Goal: Task Accomplishment & Management: Manage account settings

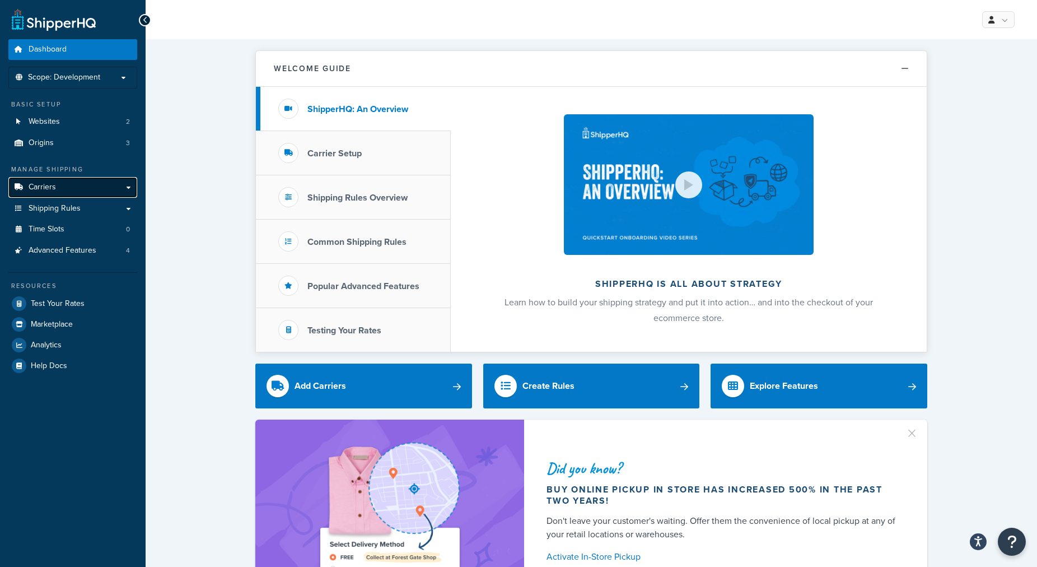
click at [80, 193] on link "Carriers" at bounding box center [72, 187] width 129 height 21
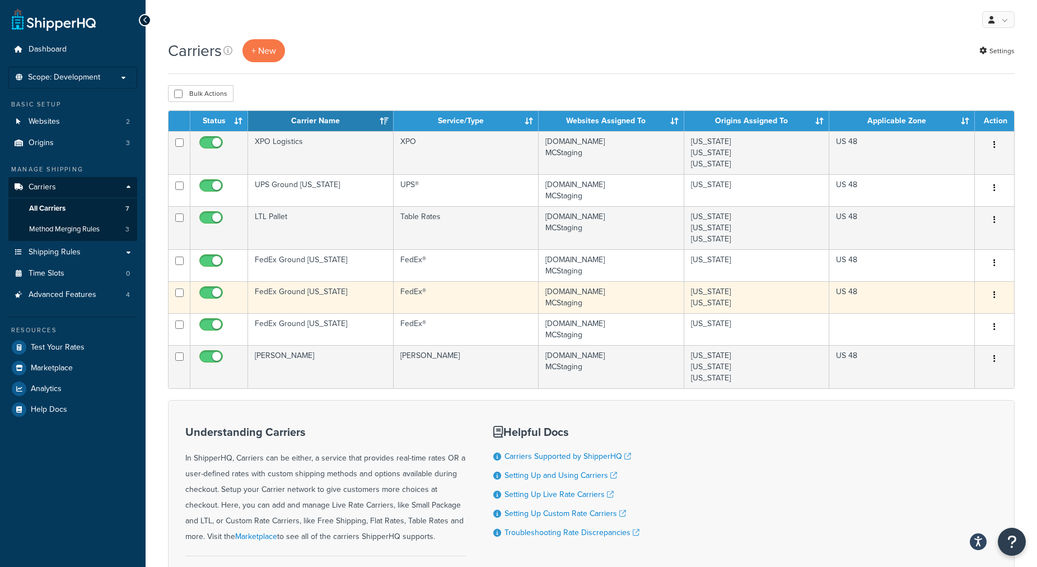
click at [455, 283] on td "FedEx®" at bounding box center [466, 297] width 145 height 32
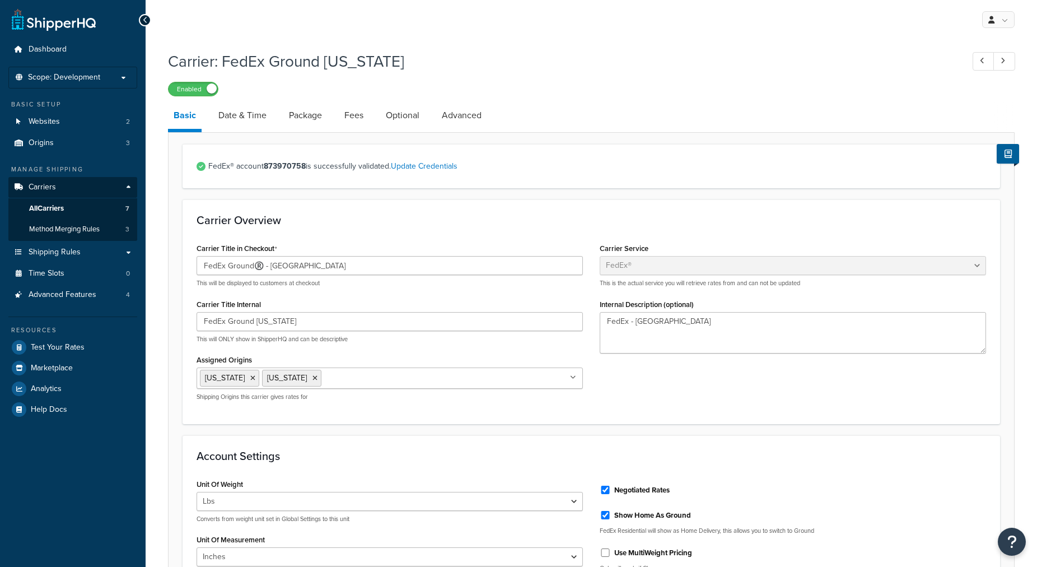
select select "fedEx"
select select "REGULAR_PICKUP"
select select "YOUR_PACKAGING"
click at [72, 212] on link "All Carriers 7" at bounding box center [72, 208] width 129 height 21
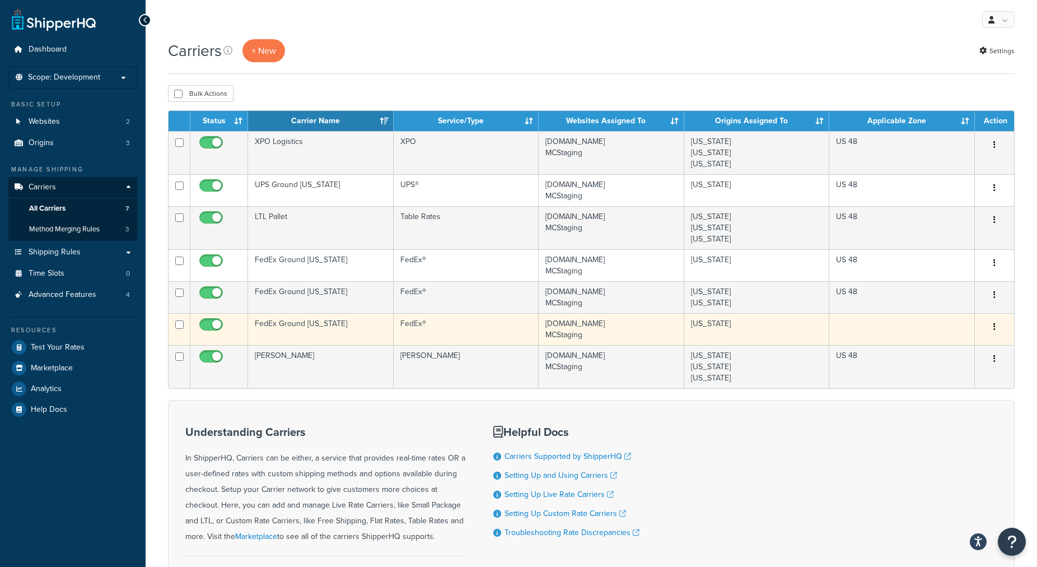
click at [432, 325] on td "FedEx®" at bounding box center [466, 329] width 145 height 32
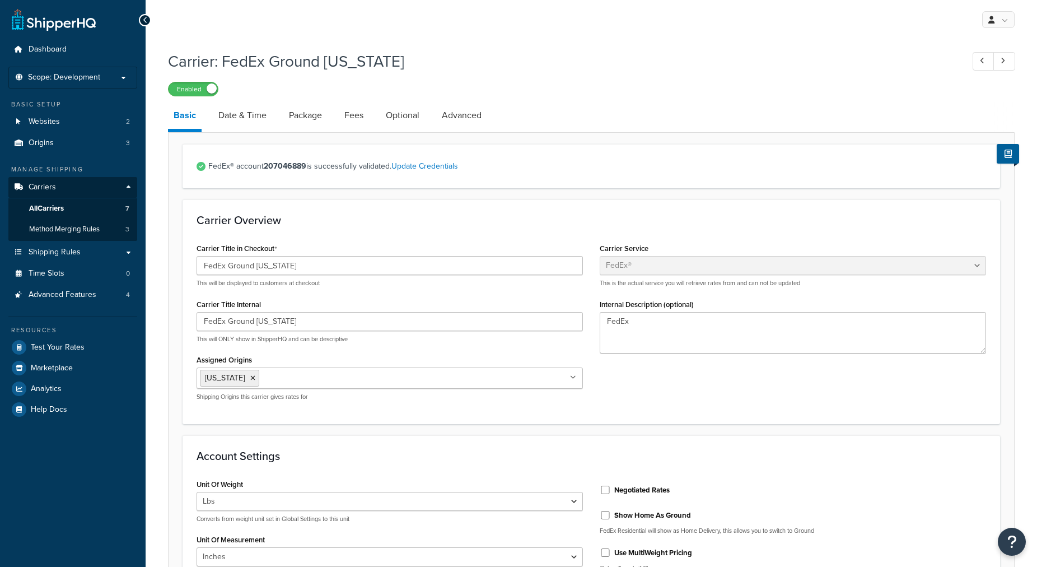
select select "fedEx"
select select "REGULAR_PICKUP"
select select "YOUR_PACKAGING"
click at [97, 204] on link "All Carriers 7" at bounding box center [72, 208] width 129 height 21
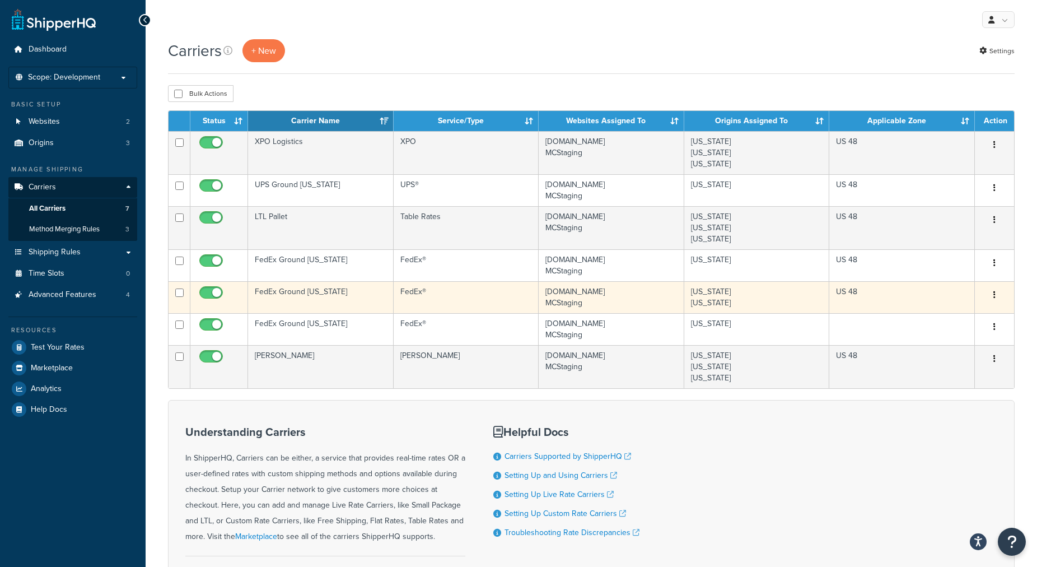
click at [441, 304] on td "FedEx®" at bounding box center [466, 297] width 145 height 32
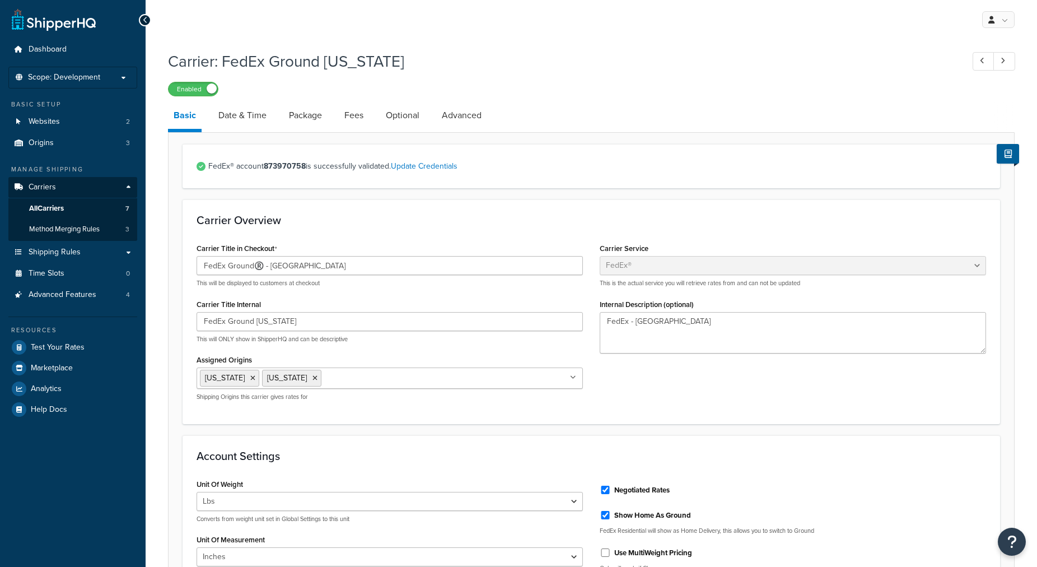
select select "fedEx"
select select "REGULAR_PICKUP"
select select "YOUR_PACKAGING"
click at [41, 212] on span "All Carriers" at bounding box center [46, 209] width 35 height 10
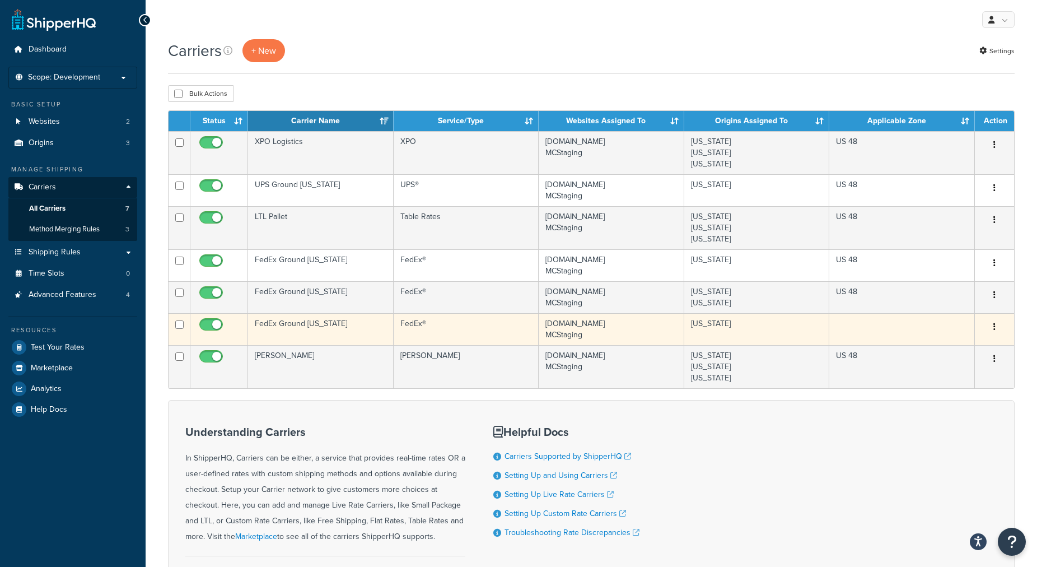
click at [287, 333] on td "FedEx Ground [US_STATE]" at bounding box center [321, 329] width 146 height 32
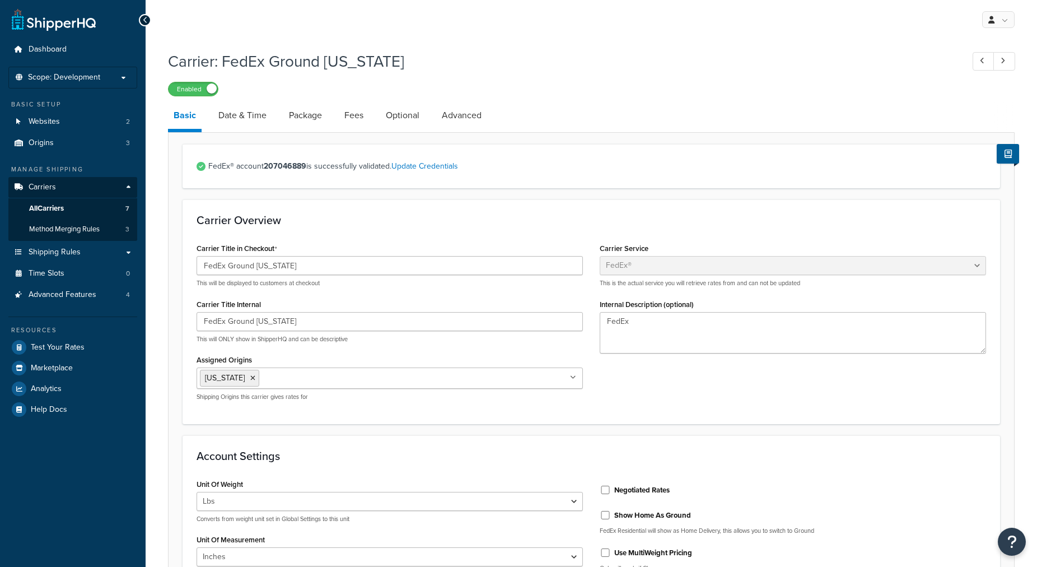
select select "fedEx"
select select "REGULAR_PICKUP"
select select "YOUR_PACKAGING"
click at [50, 211] on span "All Carriers" at bounding box center [46, 209] width 35 height 10
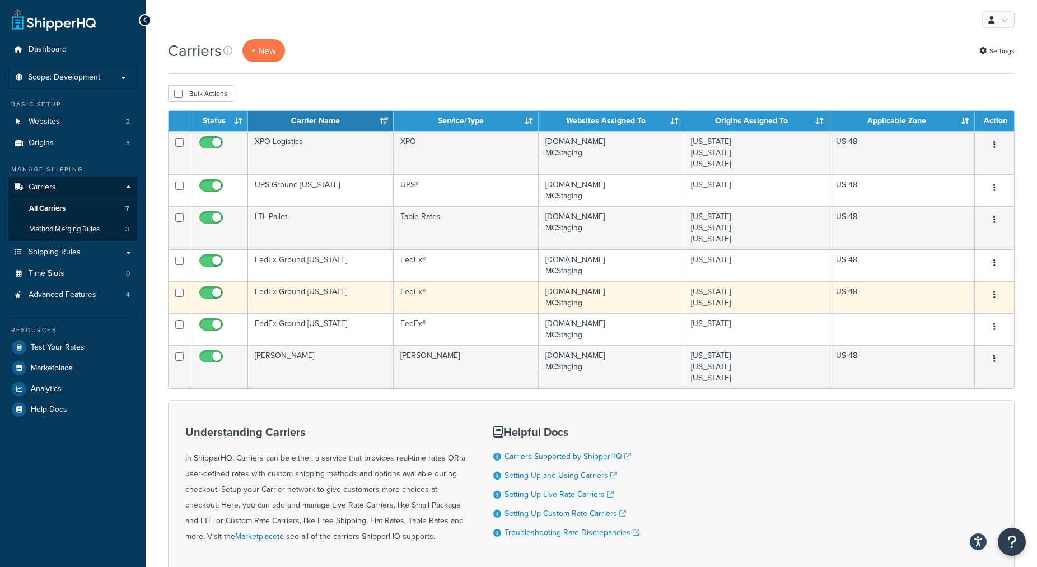
click at [306, 303] on td "FedEx Ground [US_STATE]" at bounding box center [321, 297] width 146 height 32
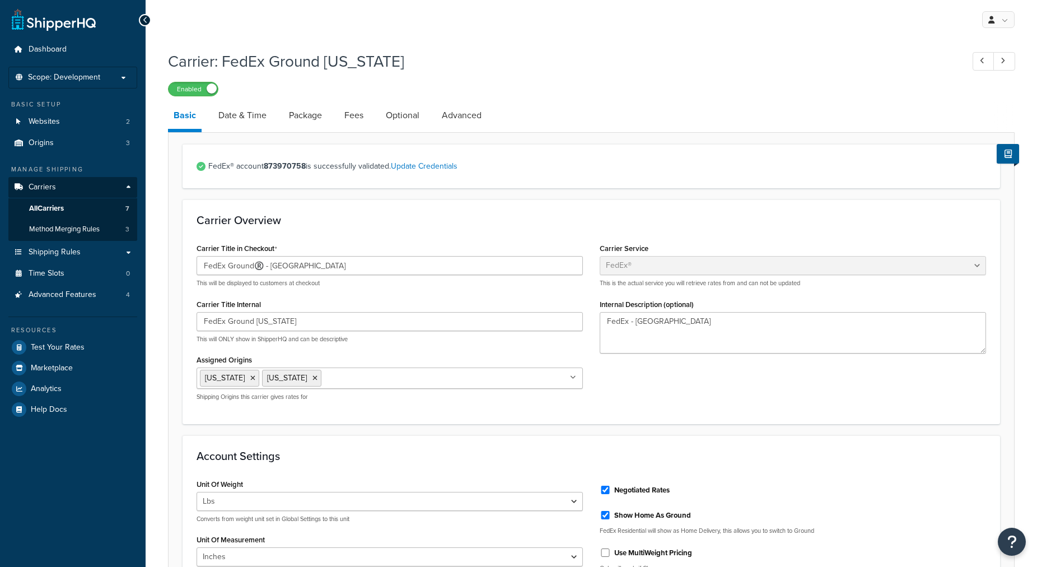
select select "fedEx"
select select "REGULAR_PICKUP"
select select "YOUR_PACKAGING"
click at [263, 269] on input "FedEx Ground®️️️ - TX" at bounding box center [390, 265] width 386 height 19
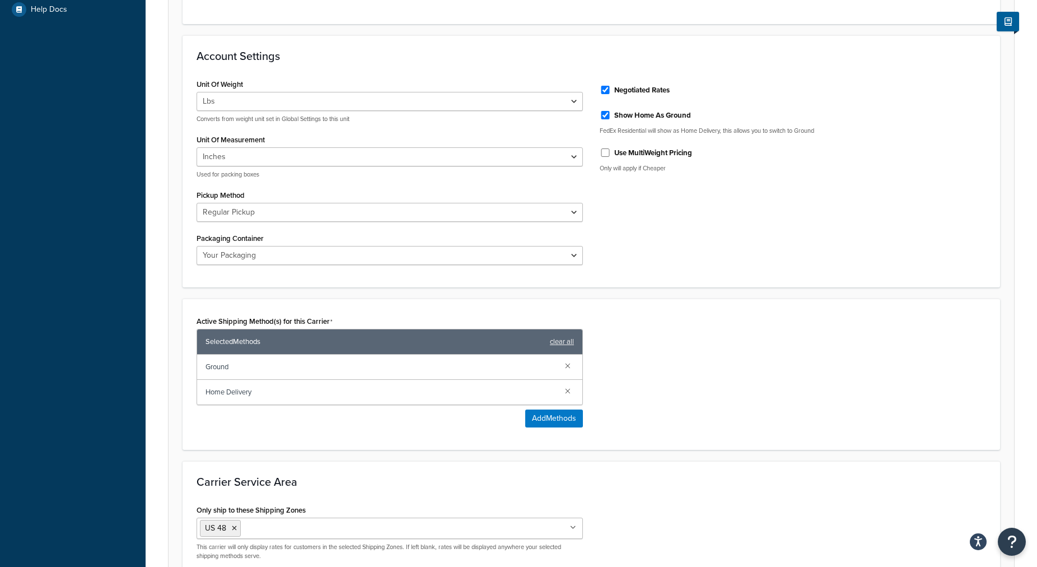
scroll to position [519, 0]
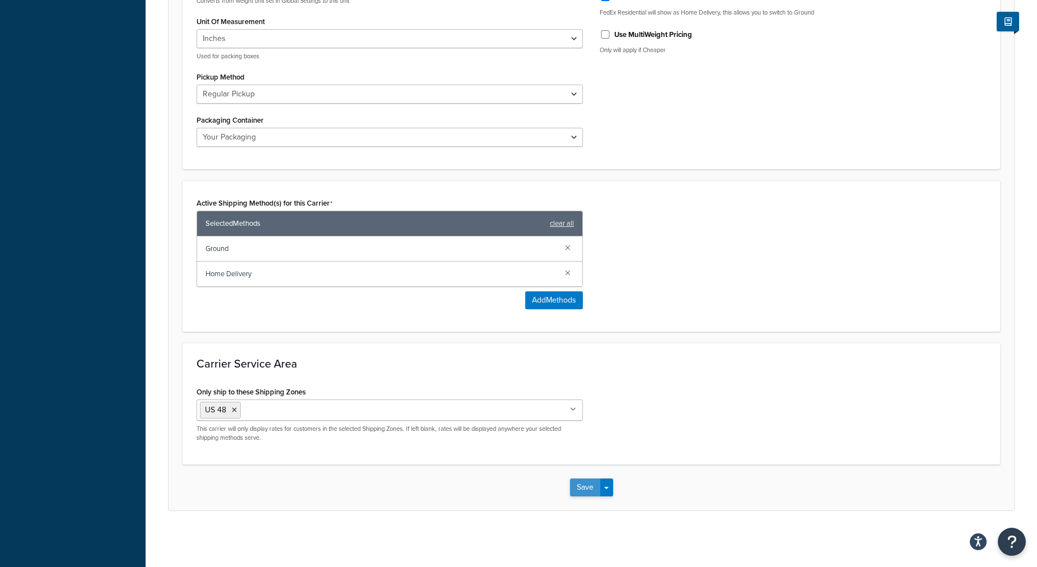
type input "FedEx Ground - TX"
click at [573, 483] on button "Save" at bounding box center [585, 487] width 30 height 18
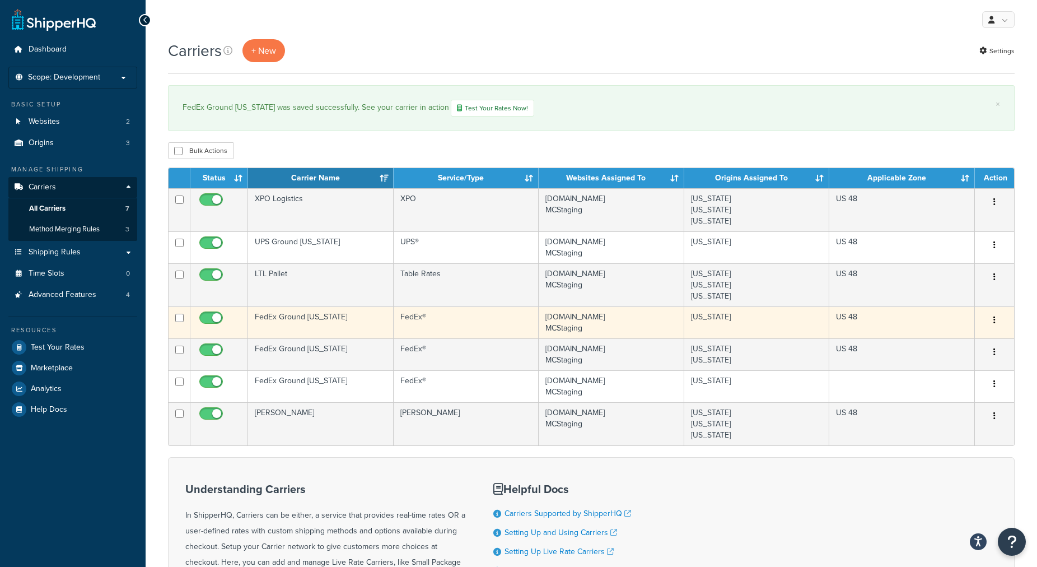
click at [364, 324] on td "FedEx Ground Virginia" at bounding box center [321, 322] width 146 height 32
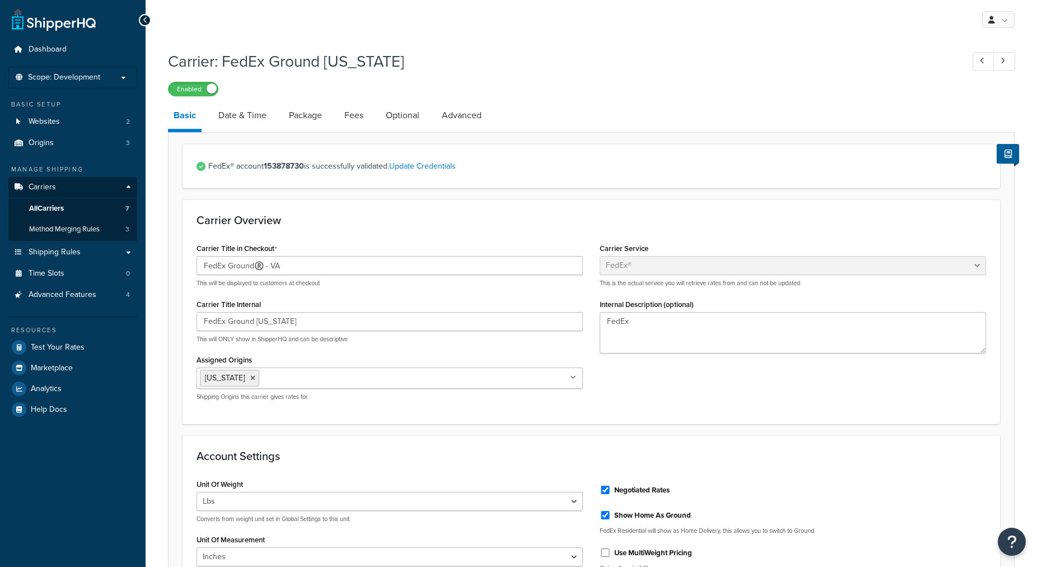
select select "fedEx"
select select "REGULAR_PICKUP"
select select "YOUR_PACKAGING"
click at [260, 268] on input "FedEx Ground®️️️ - VA" at bounding box center [390, 265] width 386 height 19
type input "FedEx Ground - VA"
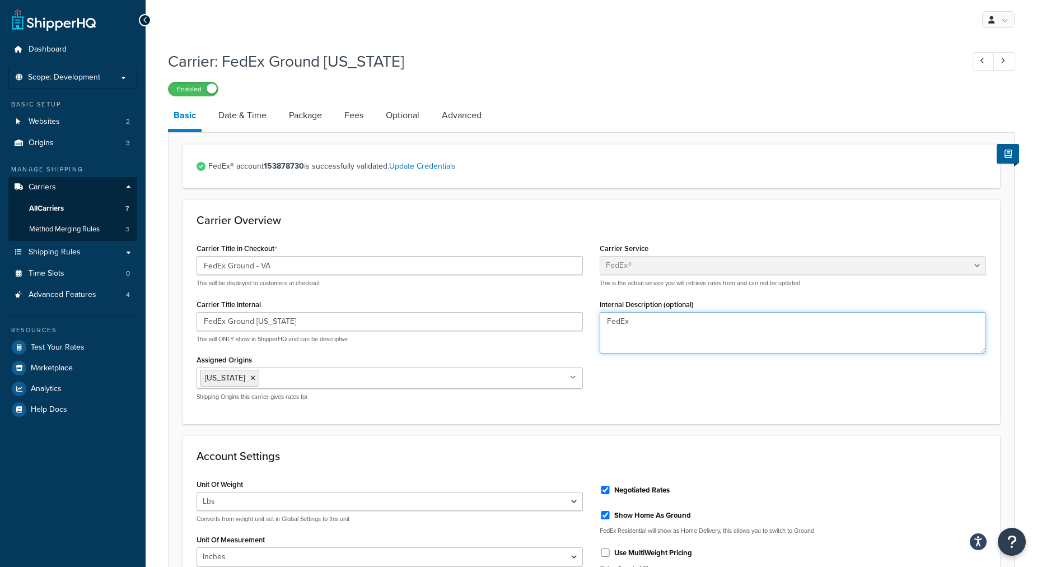
click at [766, 331] on textarea "FedEx" at bounding box center [793, 332] width 386 height 41
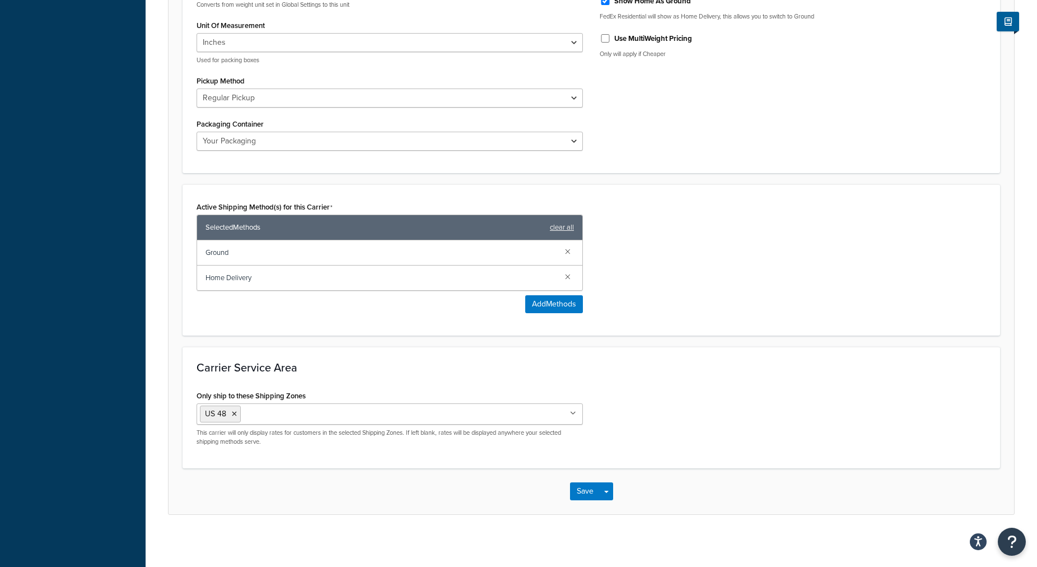
scroll to position [519, 0]
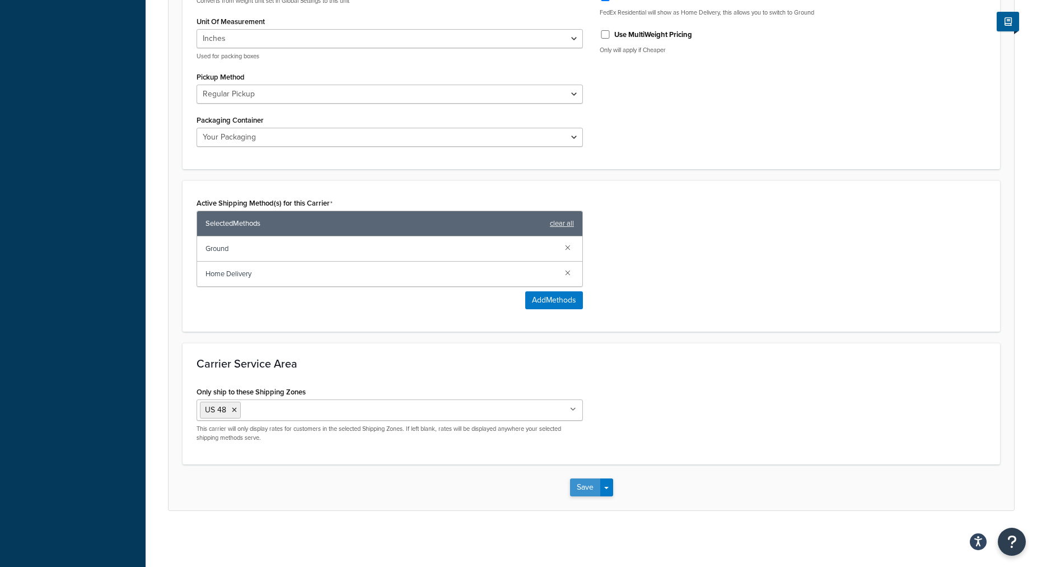
type textarea "FedEx - VA"
click at [585, 487] on button "Save" at bounding box center [585, 487] width 30 height 18
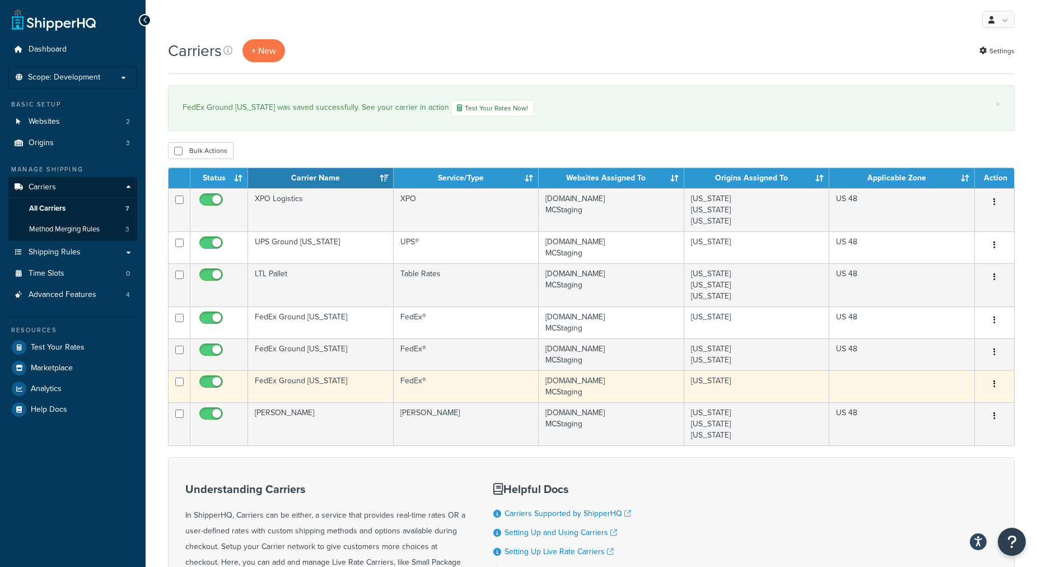
click at [351, 400] on td "FedEx Ground [US_STATE]" at bounding box center [321, 386] width 146 height 32
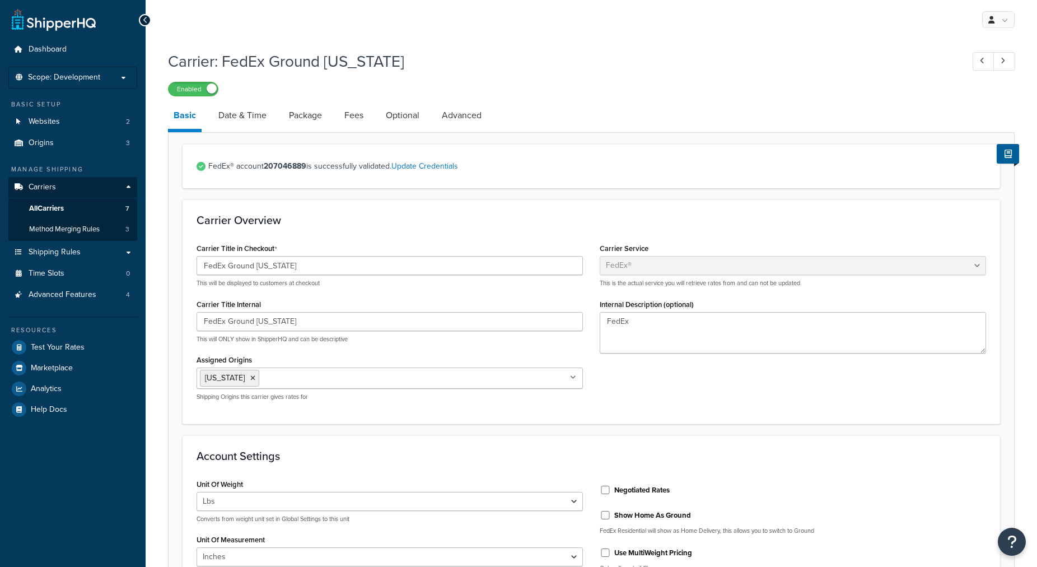
select select "fedEx"
select select "REGULAR_PICKUP"
select select "YOUR_PACKAGING"
click at [334, 263] on input "FedEx Ground [US_STATE]" at bounding box center [390, 265] width 386 height 19
type input "FedEx Ground - NV"
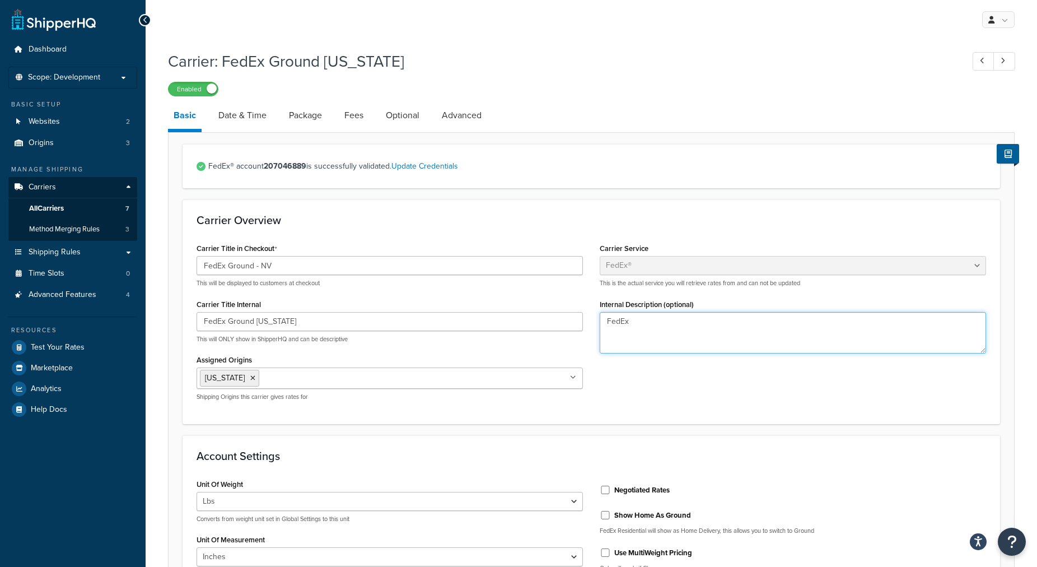
click at [654, 330] on textarea "FedEx" at bounding box center [793, 332] width 386 height 41
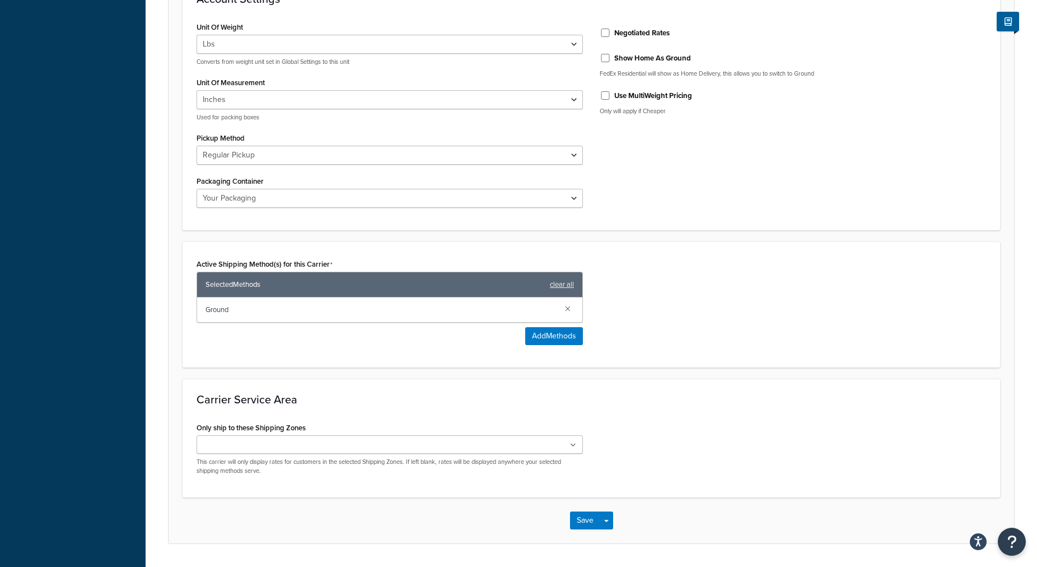
scroll to position [491, 0]
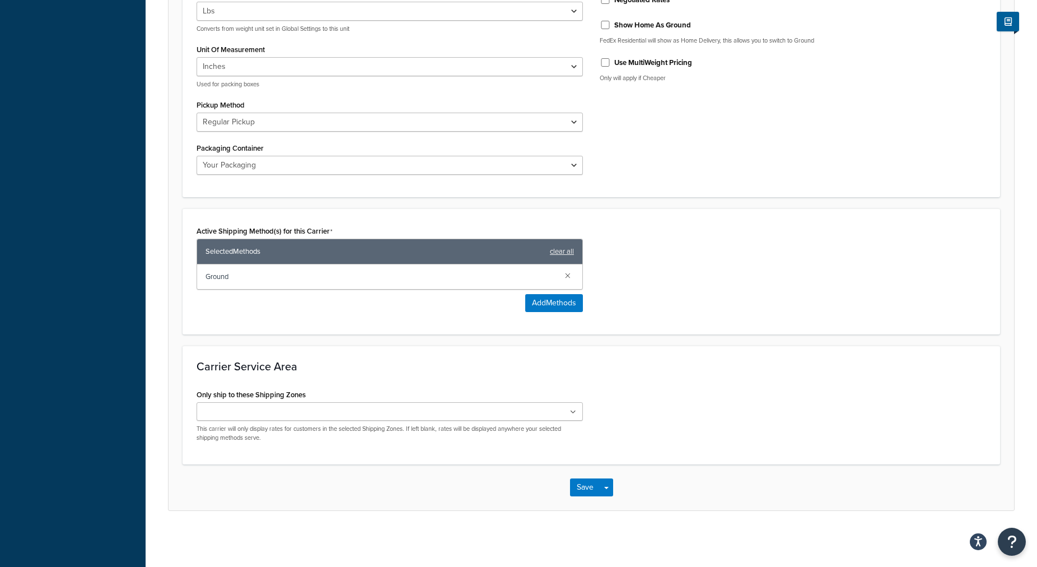
type textarea "FedEx - NV"
click at [557, 416] on ul at bounding box center [390, 411] width 386 height 18
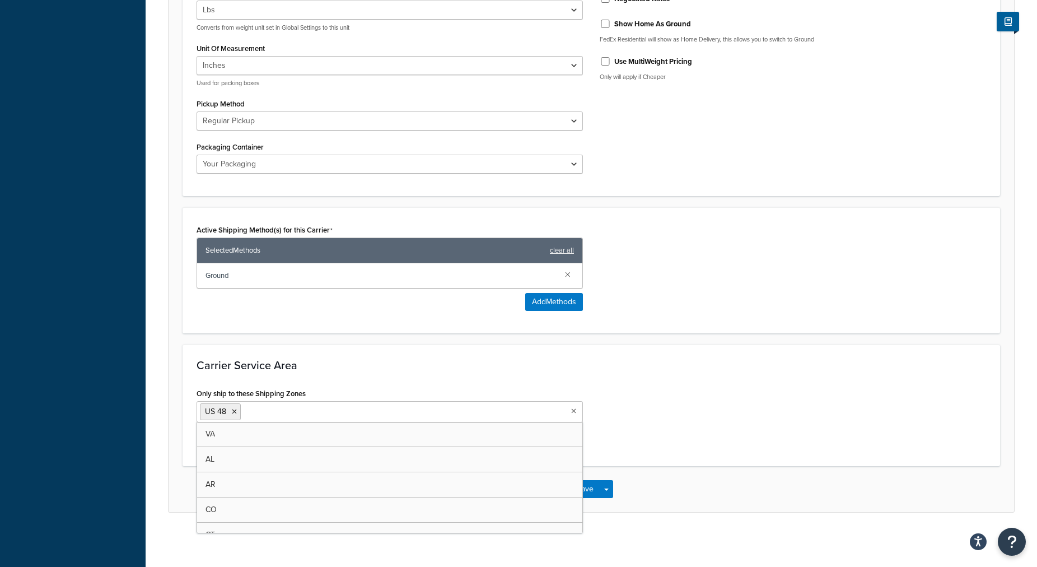
click at [606, 412] on div "Only ship to these Shipping Zones US 48 VA AL AR CO CT DE FL GA IL IN KY LA MA …" at bounding box center [591, 418] width 806 height 67
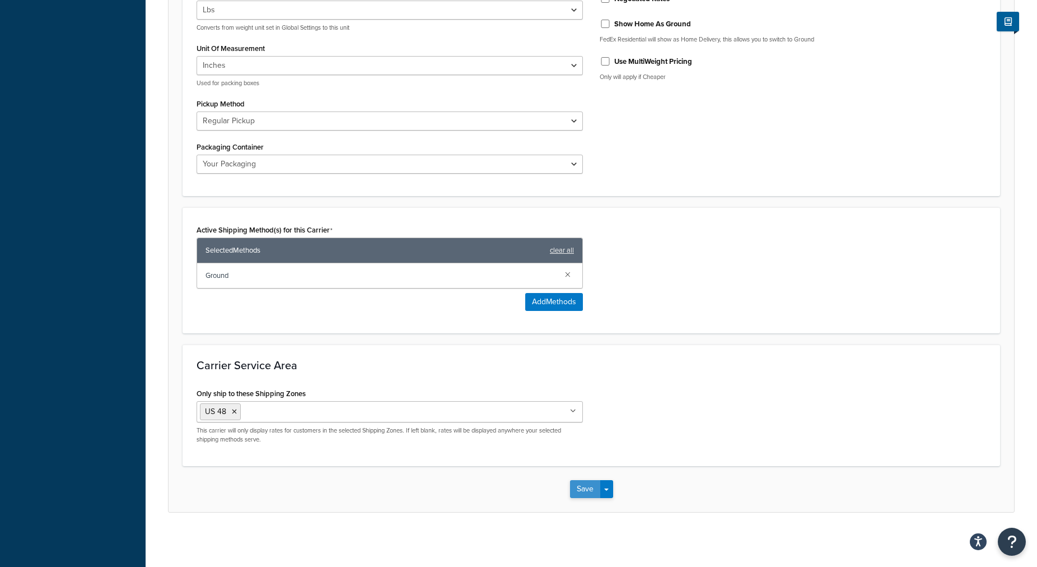
click at [587, 492] on button "Save" at bounding box center [585, 489] width 30 height 18
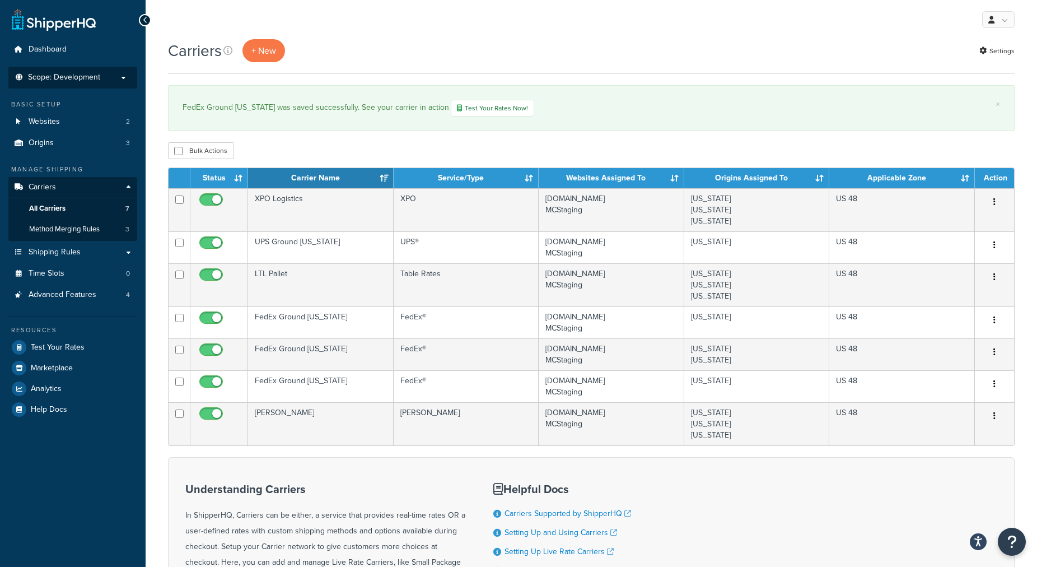
click at [100, 71] on li "Scope: Development Live Integration Test" at bounding box center [72, 78] width 129 height 22
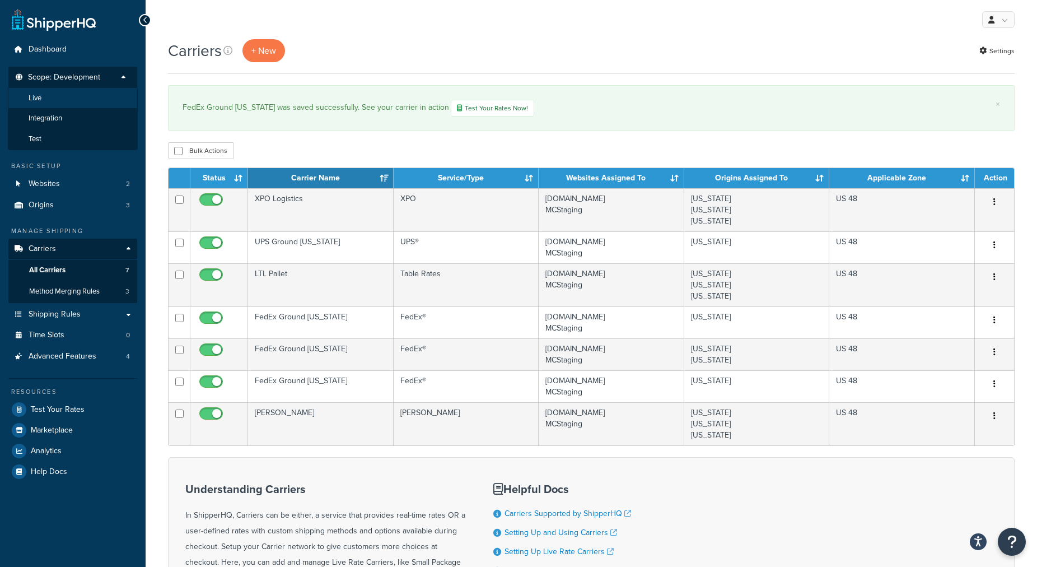
click at [115, 102] on li "Live" at bounding box center [73, 98] width 130 height 21
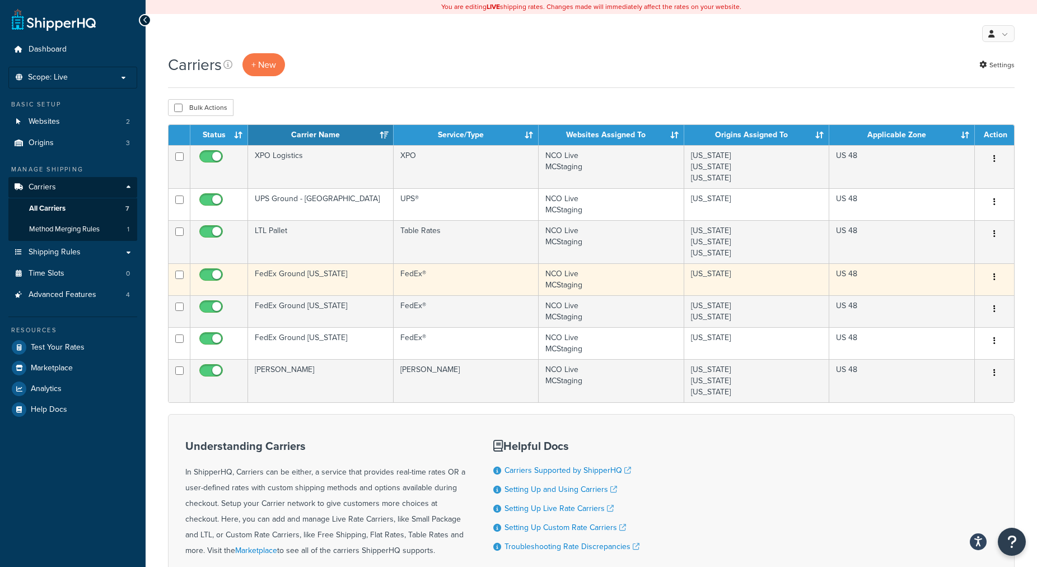
click at [930, 290] on td "US 48" at bounding box center [902, 279] width 146 height 32
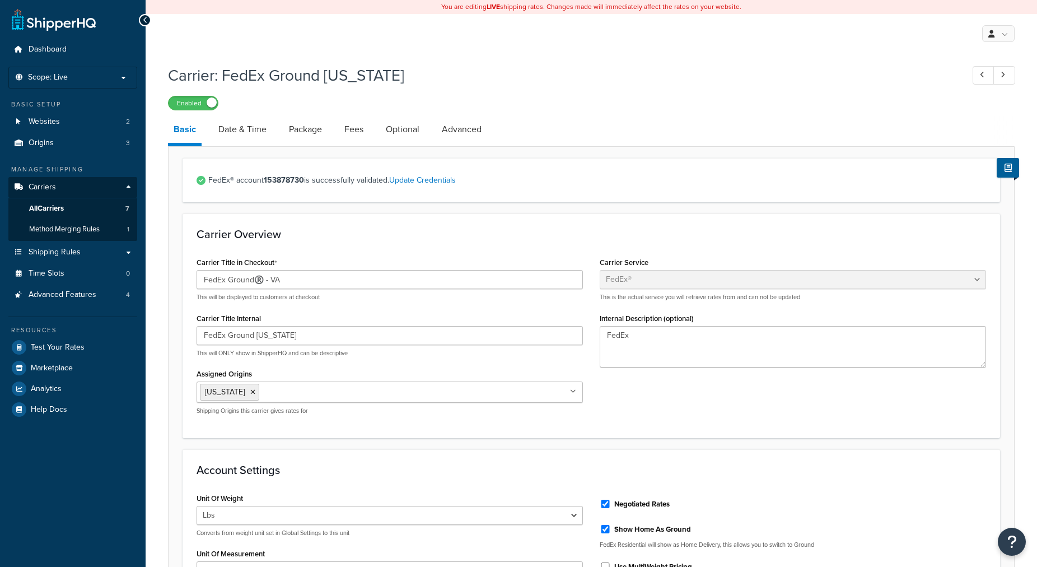
select select "fedEx"
select select "REGULAR_PICKUP"
select select "YOUR_PACKAGING"
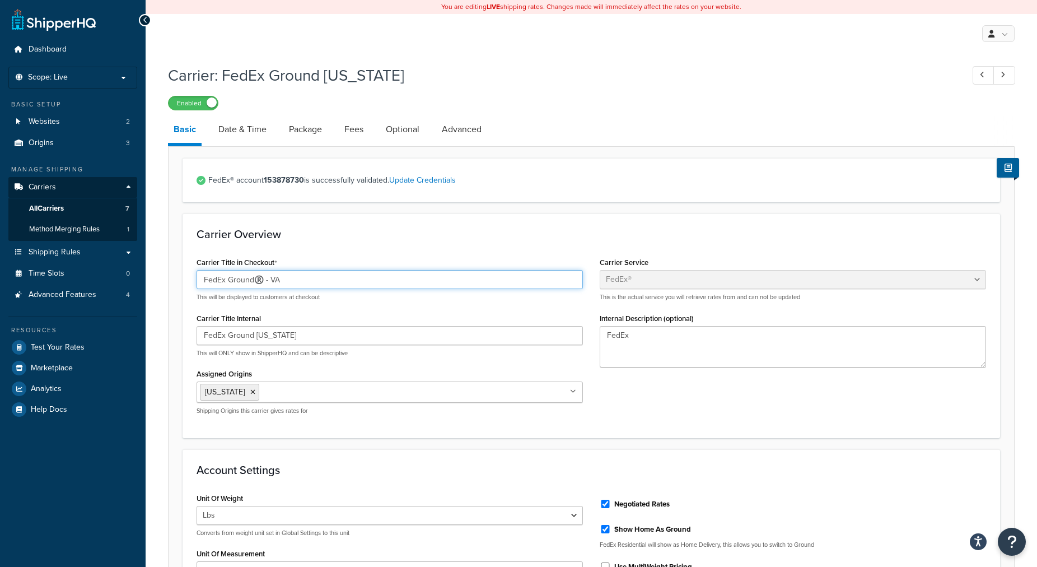
click at [263, 276] on input "FedEx Ground®️️️ - VA" at bounding box center [390, 279] width 386 height 19
type input "FedEx Ground - VA"
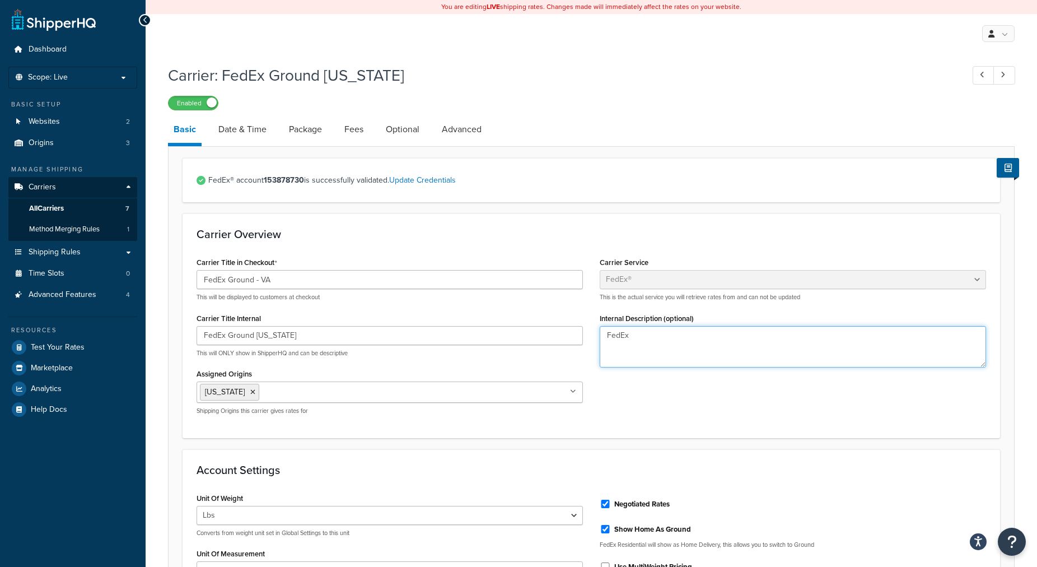
click at [660, 335] on textarea "FedEx" at bounding box center [793, 346] width 386 height 41
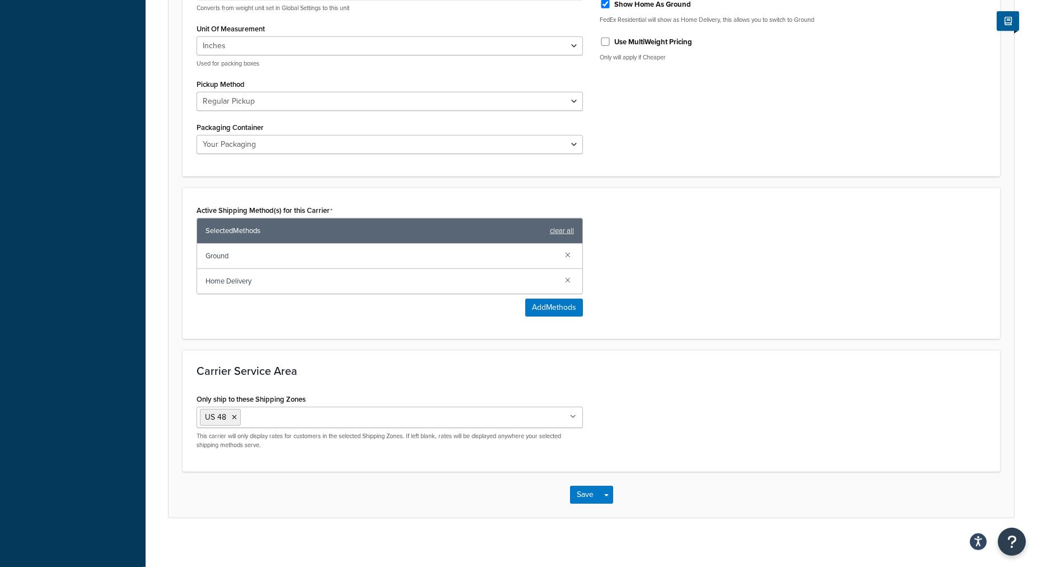
scroll to position [533, 0]
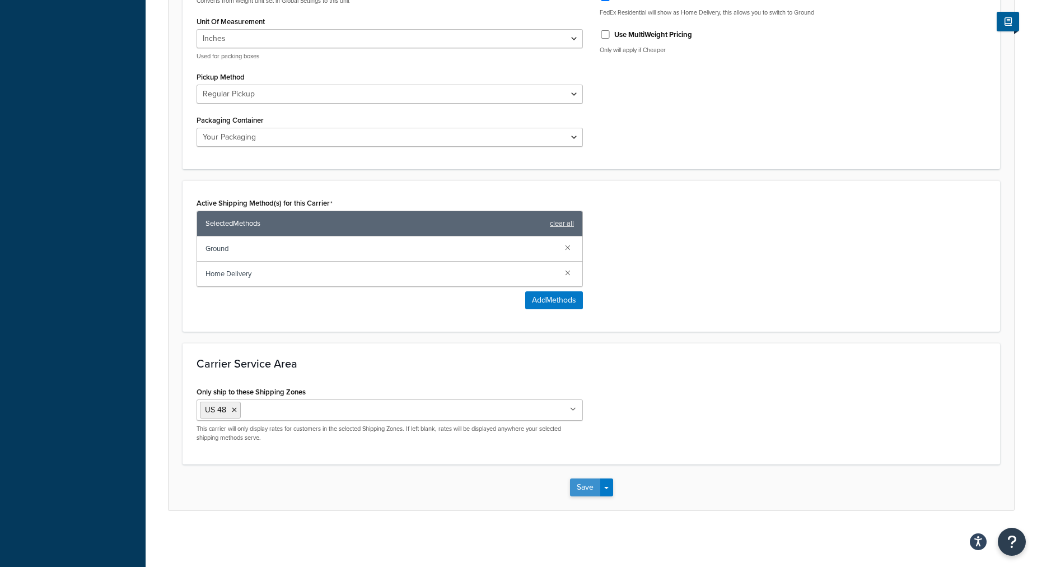
type textarea "FedEx - VA"
click at [582, 488] on button "Save" at bounding box center [585, 487] width 30 height 18
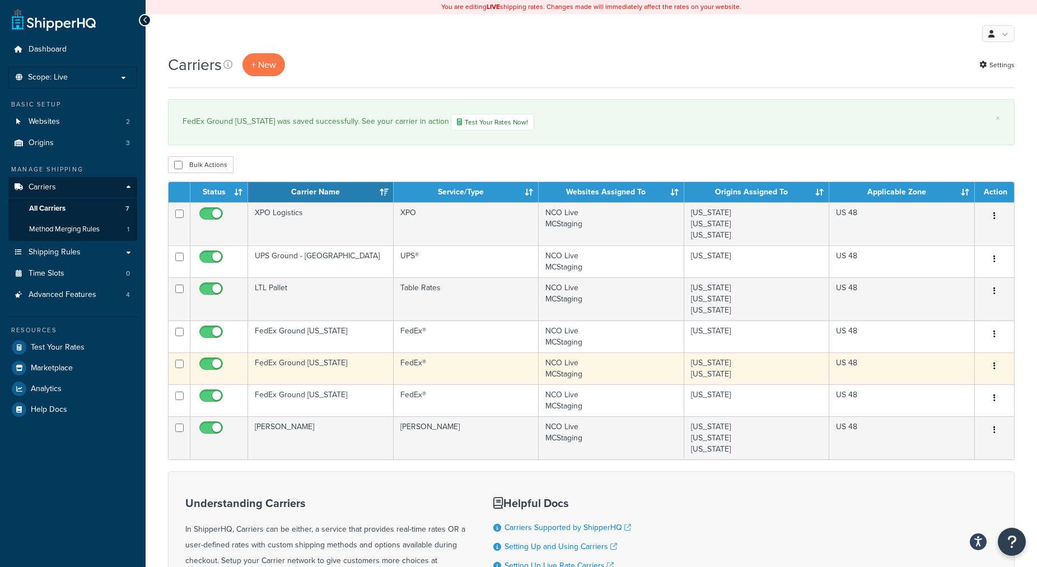
click at [478, 365] on td "FedEx®" at bounding box center [466, 368] width 145 height 32
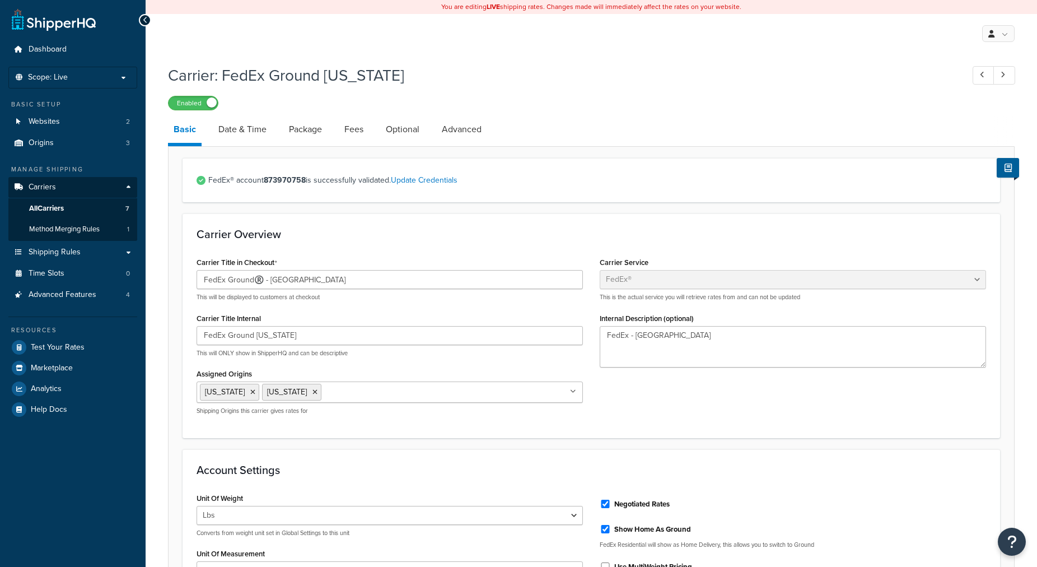
select select "fedEx"
select select "REGULAR_PICKUP"
select select "YOUR_PACKAGING"
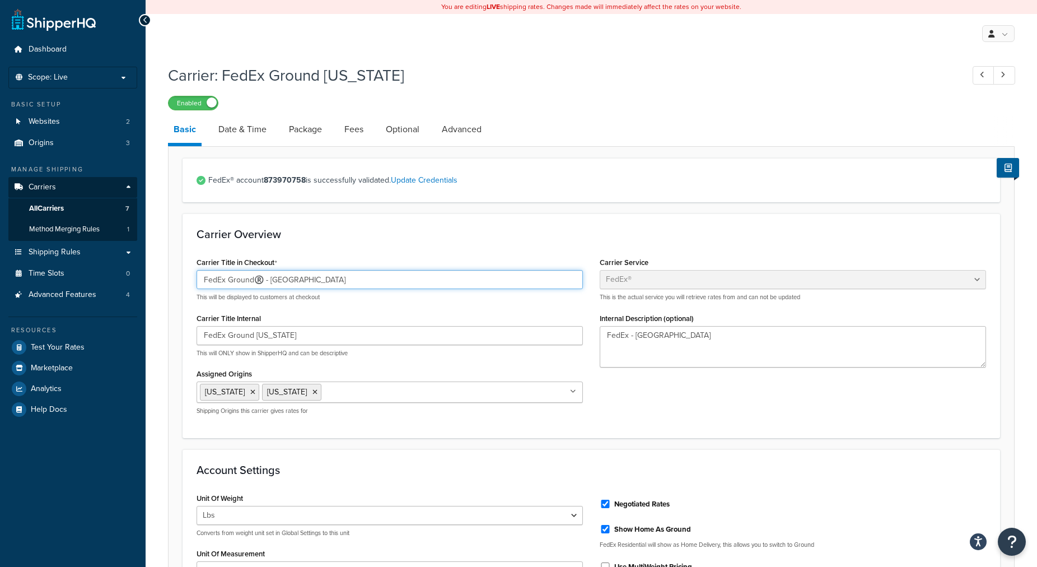
click at [262, 283] on input "FedEx Ground®️️️ - [GEOGRAPHIC_DATA]" at bounding box center [390, 279] width 386 height 19
type input "FedEx Ground - [GEOGRAPHIC_DATA]"
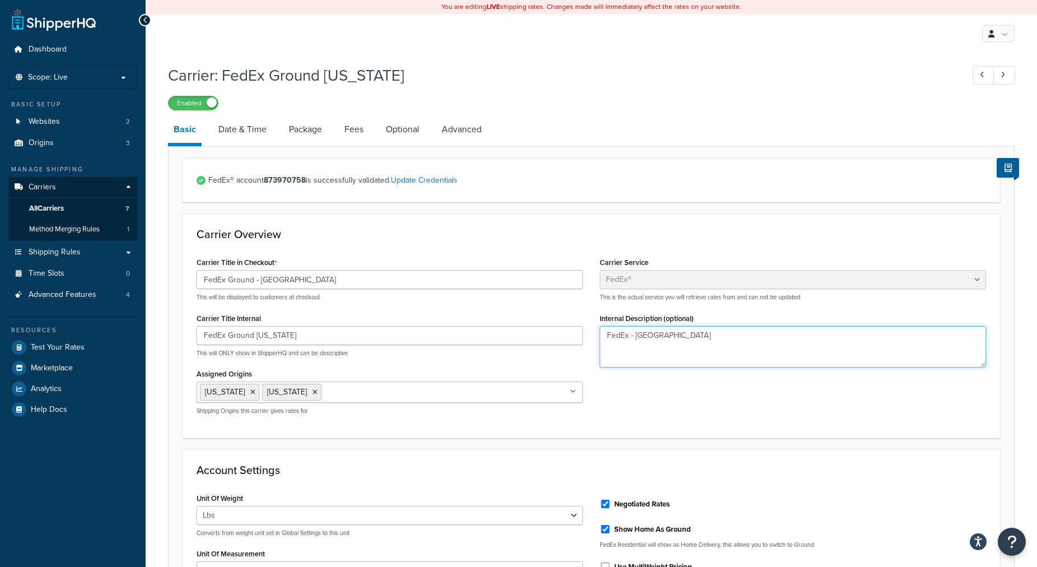
click at [666, 353] on textarea "FedEx - [GEOGRAPHIC_DATA]" at bounding box center [793, 346] width 386 height 41
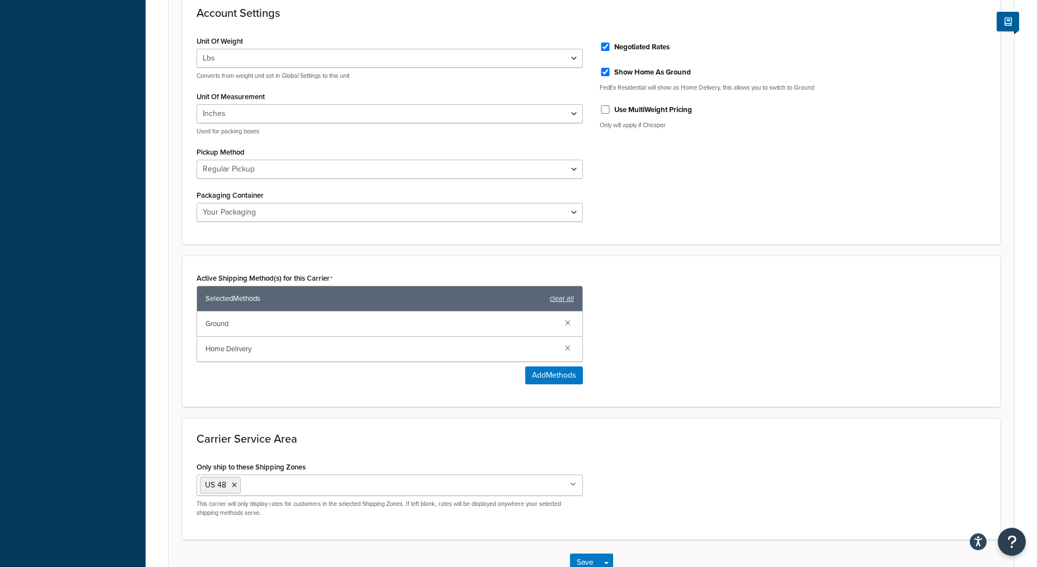
scroll to position [533, 0]
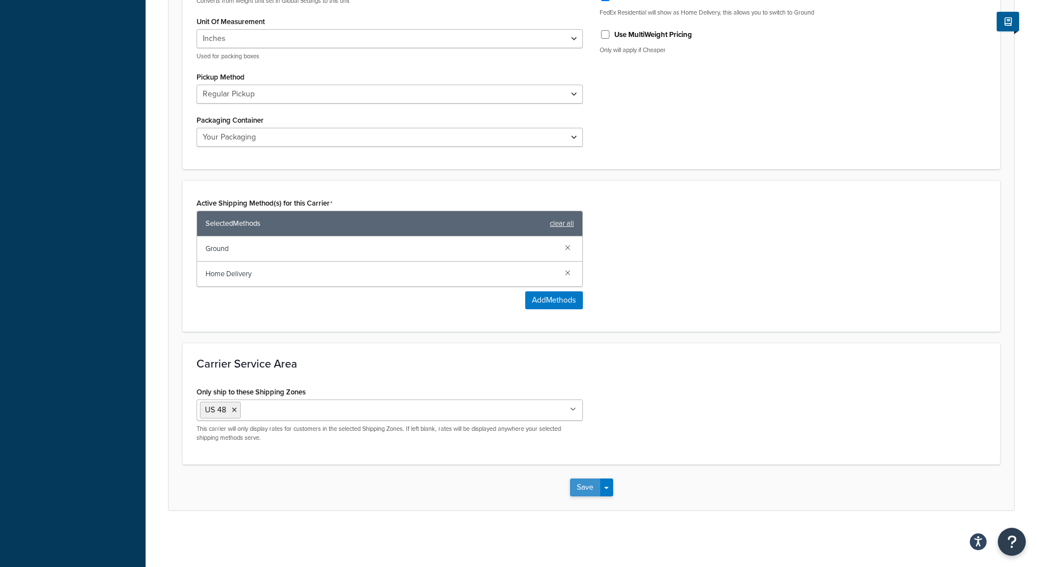
click at [573, 487] on button "Save" at bounding box center [585, 487] width 30 height 18
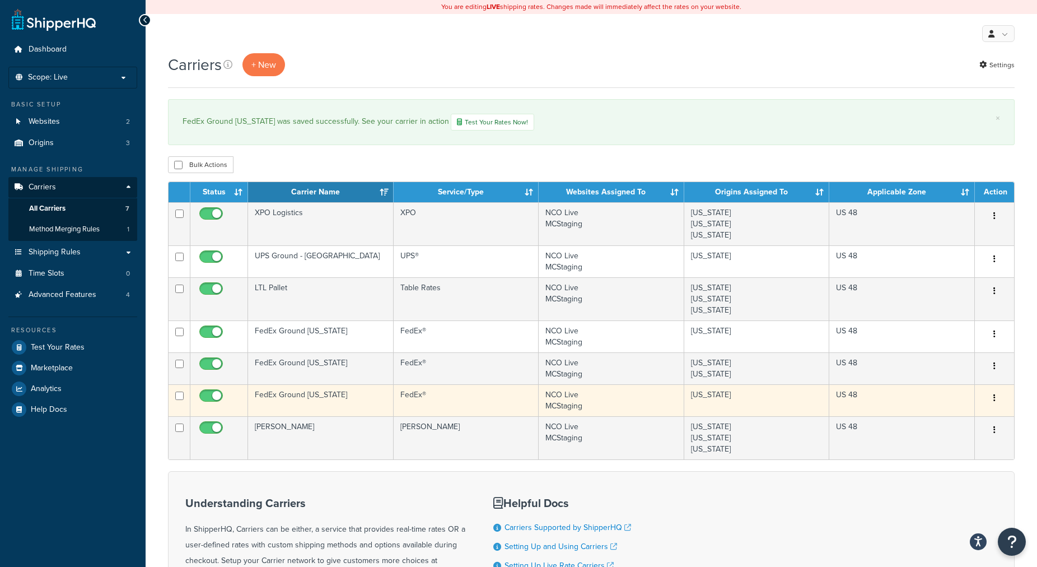
click at [526, 391] on td "FedEx®" at bounding box center [466, 400] width 145 height 32
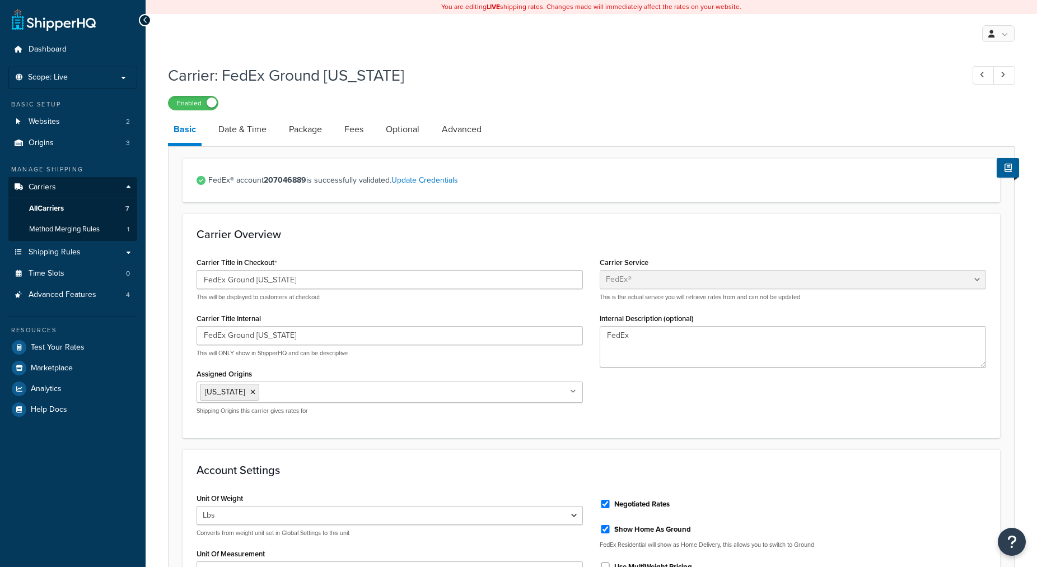
select select "fedEx"
select select "REGULAR_PICKUP"
select select "YOUR_PACKAGING"
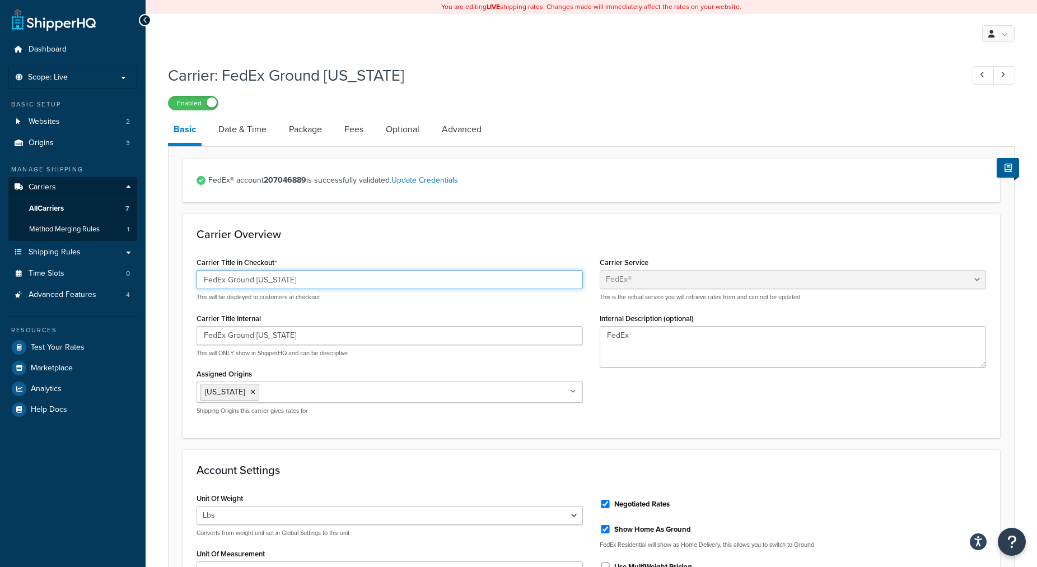
click at [361, 284] on input "FedEx Ground [US_STATE]" at bounding box center [390, 279] width 386 height 19
type input "FedEx Ground - NV"
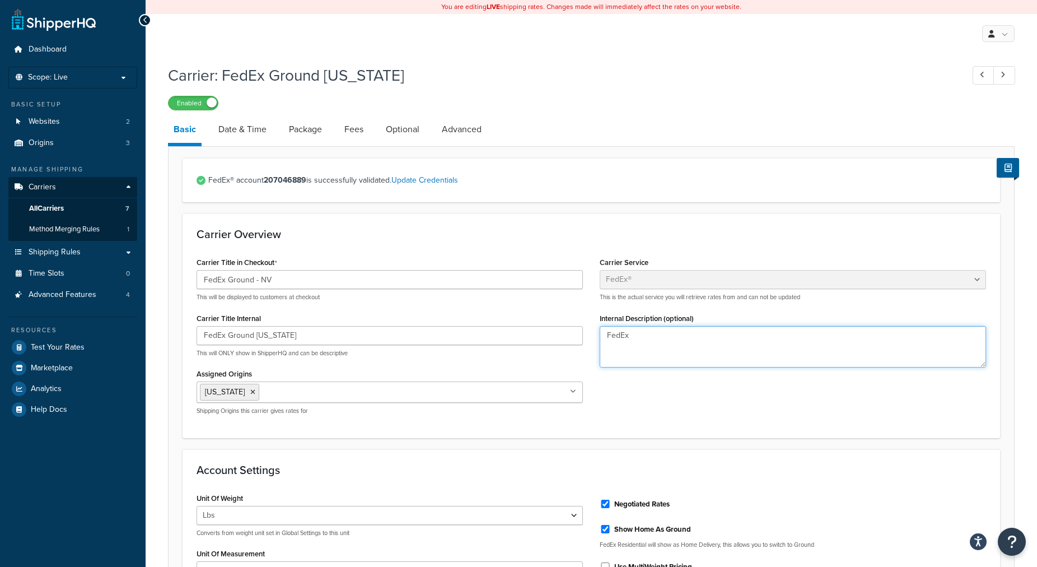
click at [693, 349] on textarea "FedEx" at bounding box center [793, 346] width 386 height 41
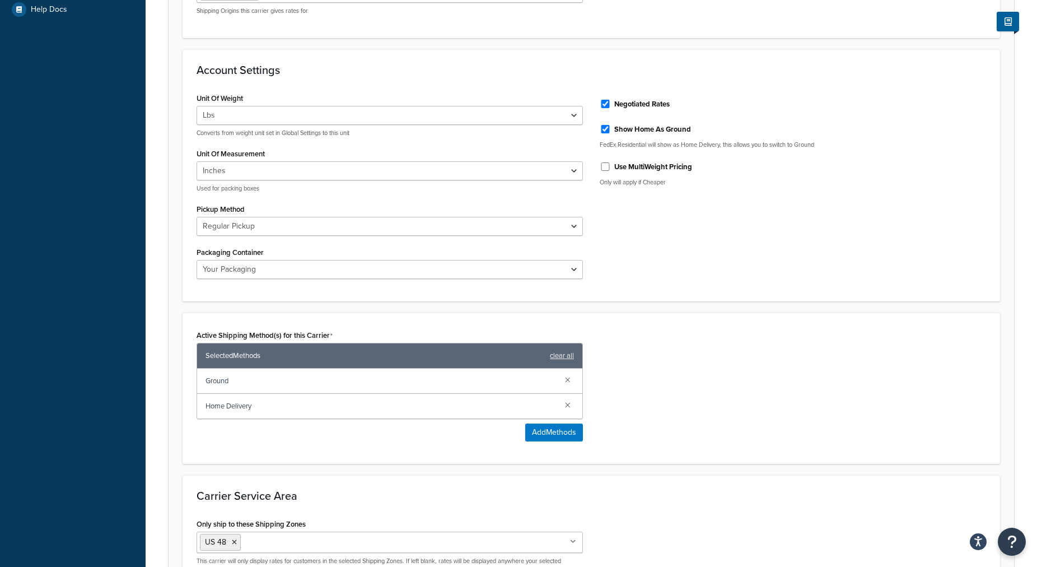
scroll to position [533, 0]
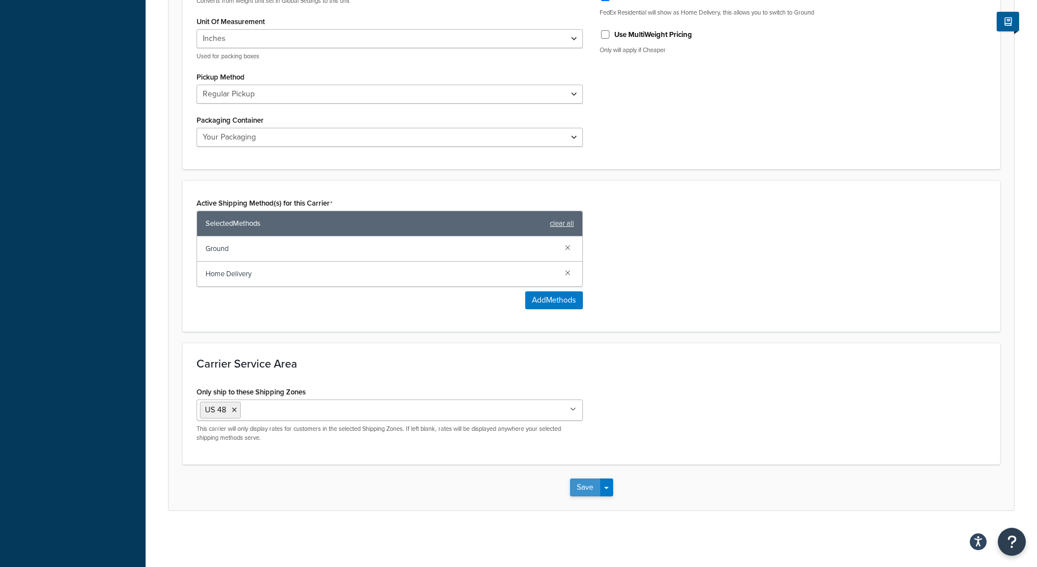
type textarea "FedEx - NV"
click at [585, 491] on button "Save" at bounding box center [585, 487] width 30 height 18
